Goal: Task Accomplishment & Management: Use online tool/utility

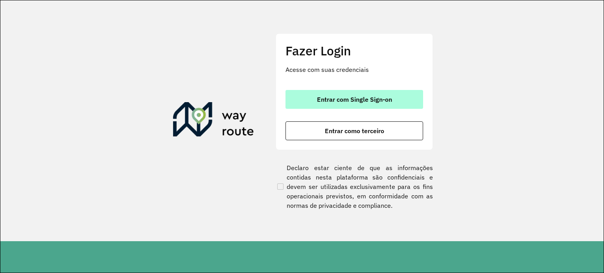
click at [366, 101] on span "Entrar com Single Sign-on" at bounding box center [354, 99] width 75 height 6
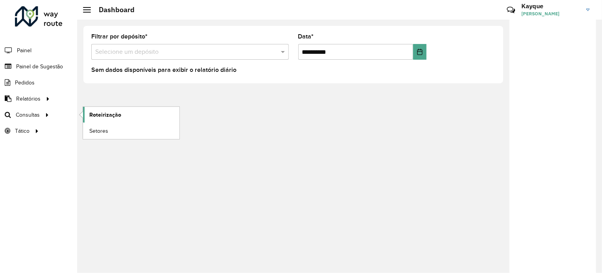
click at [120, 114] on span "Roteirização" at bounding box center [105, 115] width 32 height 8
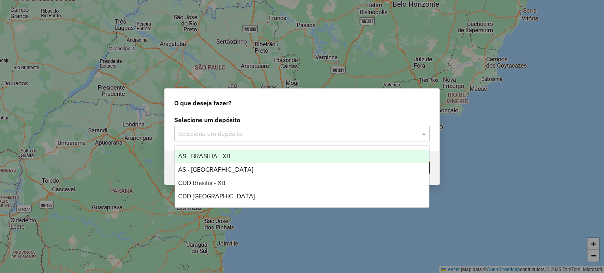
click at [260, 137] on input "text" at bounding box center [294, 133] width 232 height 9
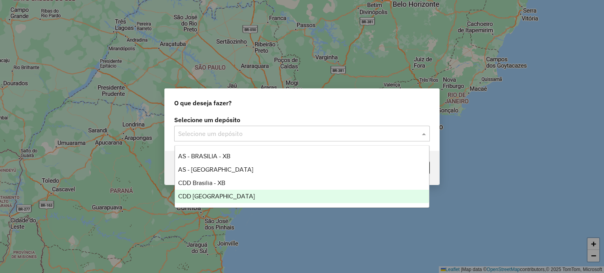
click at [218, 198] on span "CDD [GEOGRAPHIC_DATA]" at bounding box center [216, 196] width 77 height 7
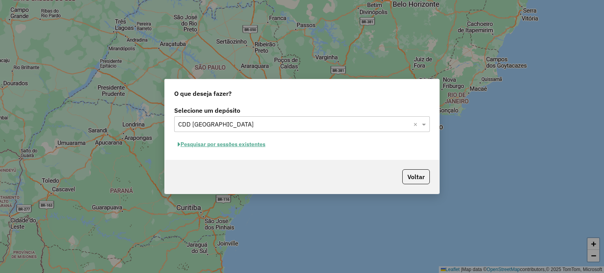
click at [225, 145] on button "Pesquisar por sessões existentes" at bounding box center [221, 144] width 95 height 12
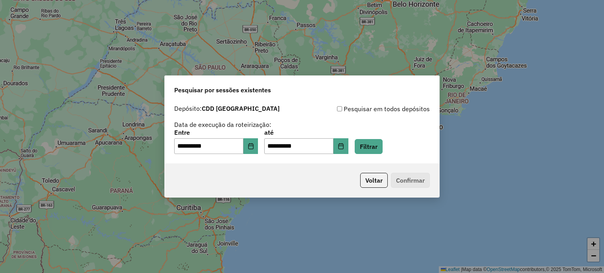
click at [413, 179] on p-footer "Voltar Confirmar" at bounding box center [393, 180] width 73 height 15
click at [373, 148] on button "Filtrar" at bounding box center [369, 146] width 28 height 15
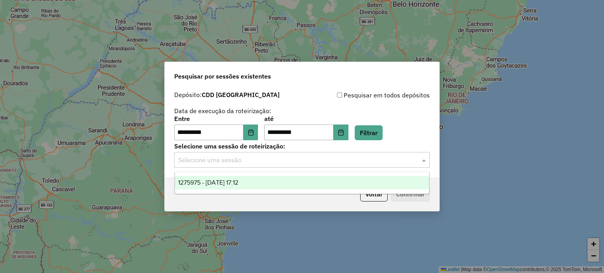
click at [338, 160] on input "text" at bounding box center [294, 160] width 232 height 9
click at [238, 182] on span "1275975 - [DATE] 17:12" at bounding box center [208, 182] width 60 height 7
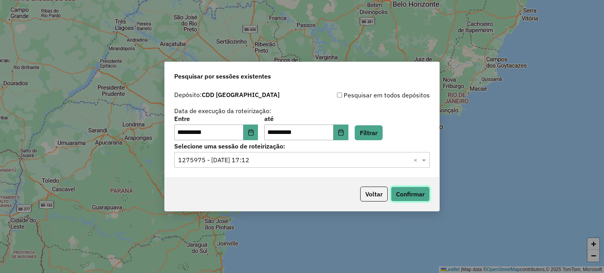
click at [404, 198] on button "Confirmar" at bounding box center [410, 194] width 39 height 15
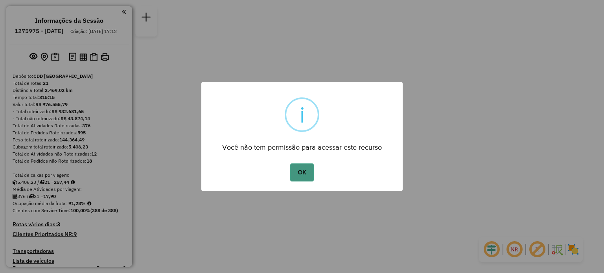
click at [303, 173] on button "OK" at bounding box center [301, 173] width 23 height 18
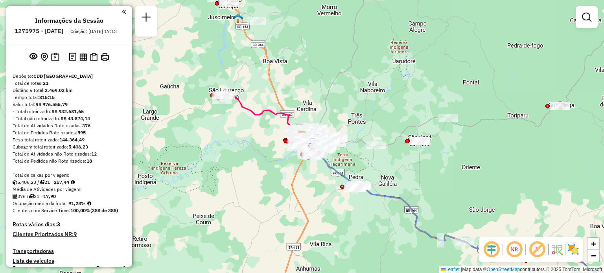
click at [585, 23] on link at bounding box center [587, 17] width 16 height 16
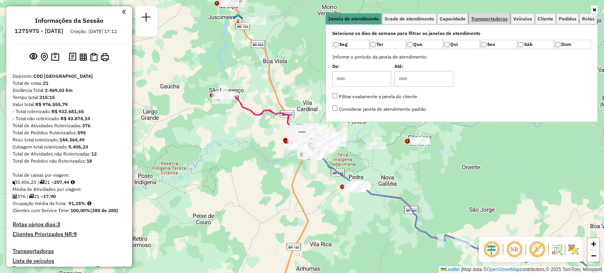
click at [486, 18] on span "Transportadoras" at bounding box center [489, 19] width 37 height 5
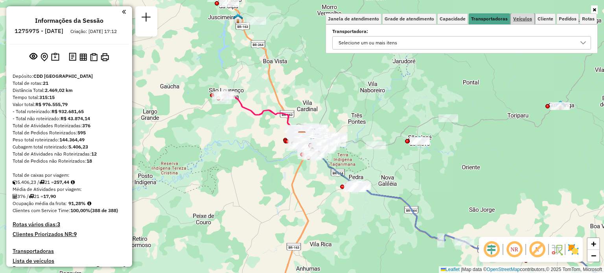
click at [519, 20] on span "Veículos" at bounding box center [522, 19] width 19 height 5
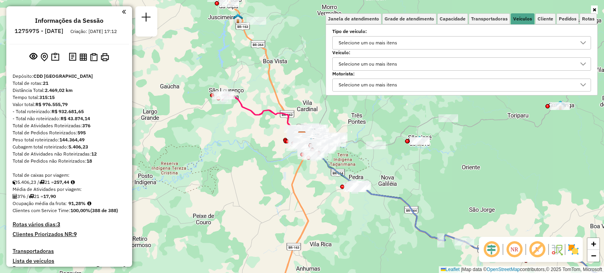
click at [370, 63] on div "Selecione um ou mais itens" at bounding box center [368, 64] width 64 height 13
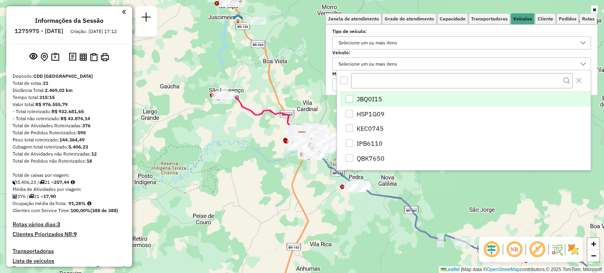
scroll to position [4, 28]
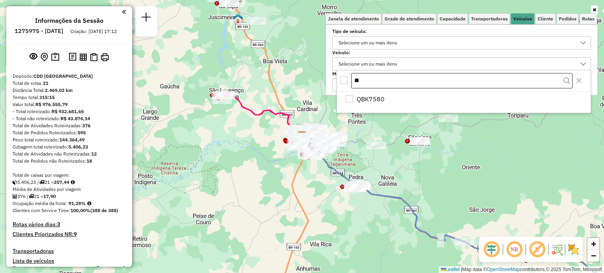
type input "*"
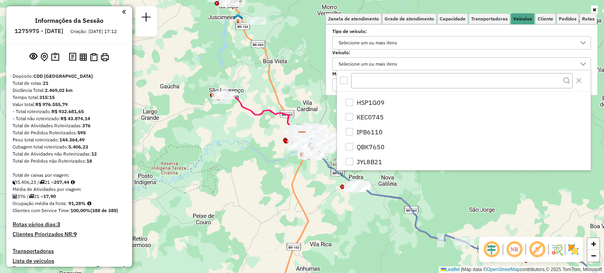
scroll to position [0, 0]
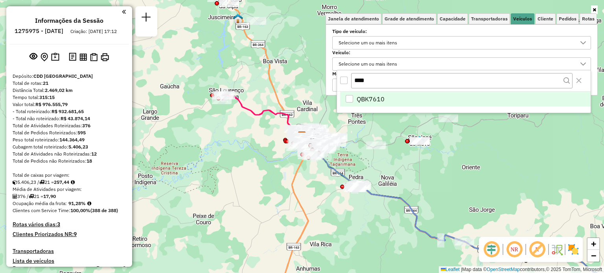
type input "****"
click at [362, 99] on span "QBK7610" at bounding box center [371, 98] width 28 height 9
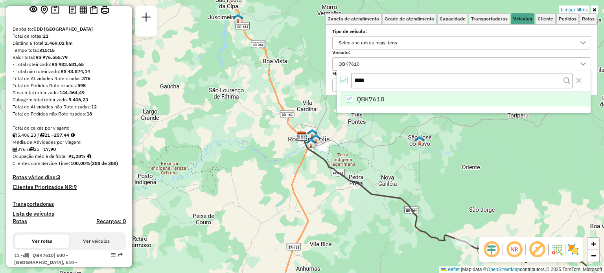
scroll to position [39, 0]
